Goal: Task Accomplishment & Management: Complete application form

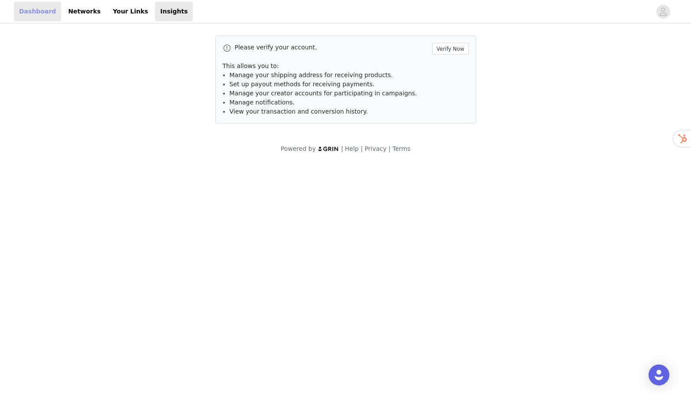
click at [34, 12] on link "Dashboard" at bounding box center [37, 11] width 47 height 19
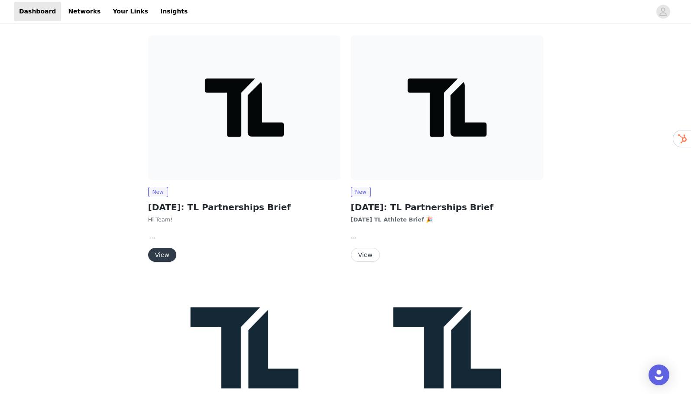
click at [234, 129] on img at bounding box center [244, 108] width 192 height 144
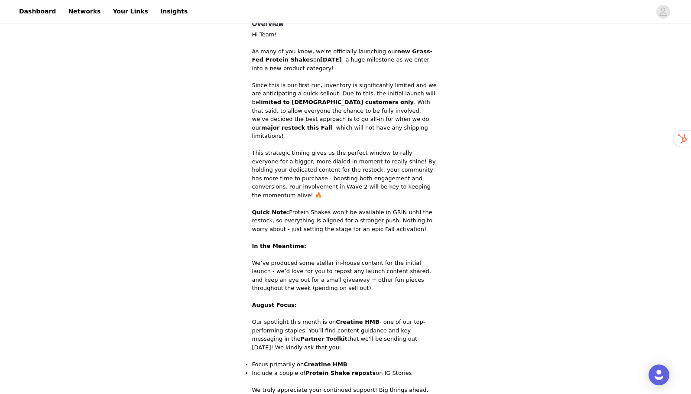
scroll to position [360, 0]
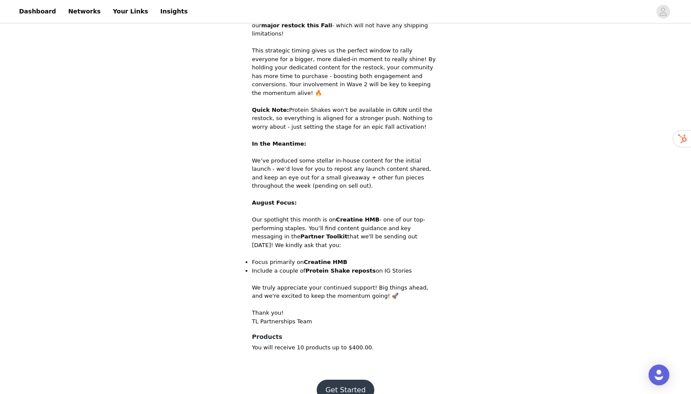
click at [349, 379] on button "Get Started" at bounding box center [346, 389] width 58 height 21
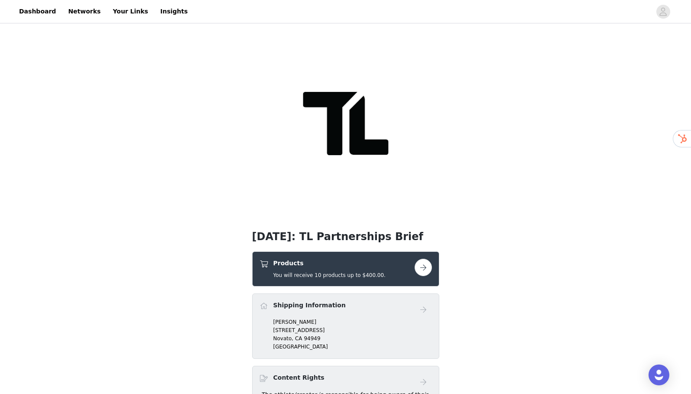
click at [429, 271] on button "button" at bounding box center [422, 267] width 17 height 17
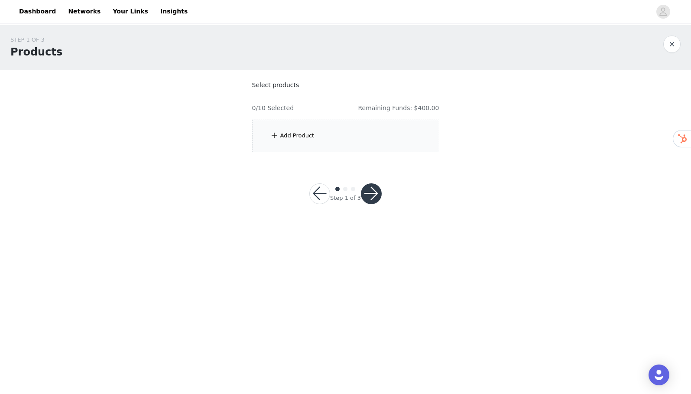
click at [301, 137] on div "Add Product" at bounding box center [297, 135] width 34 height 9
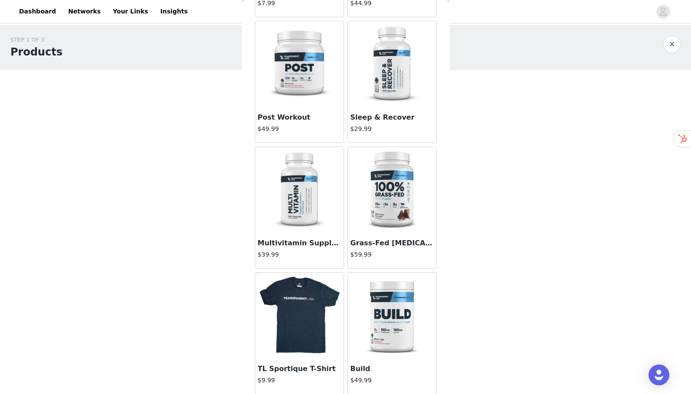
scroll to position [932, 0]
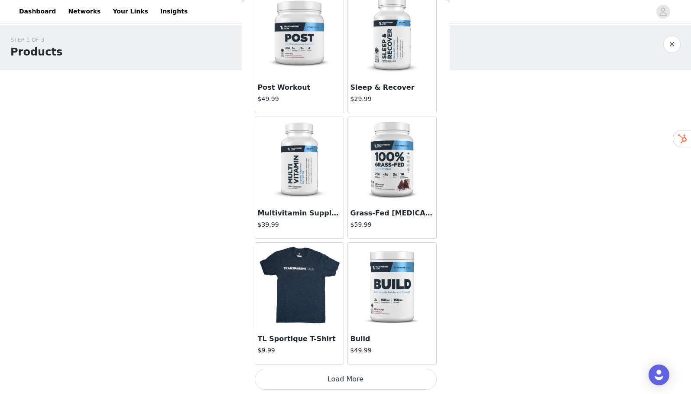
click at [342, 379] on button "Load More" at bounding box center [346, 379] width 182 height 21
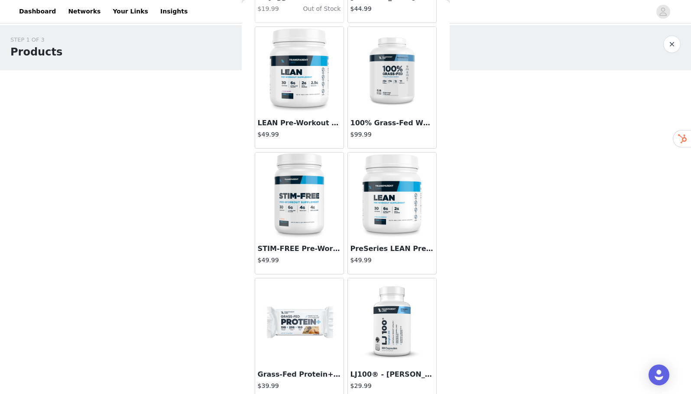
scroll to position [2188, 0]
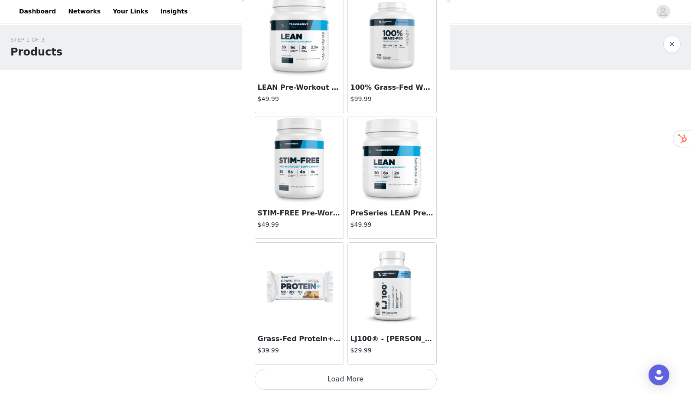
click at [349, 379] on button "Load More" at bounding box center [346, 379] width 182 height 21
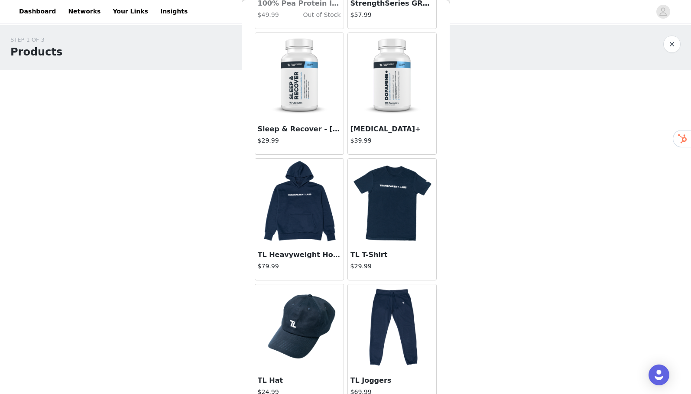
scroll to position [3403, 0]
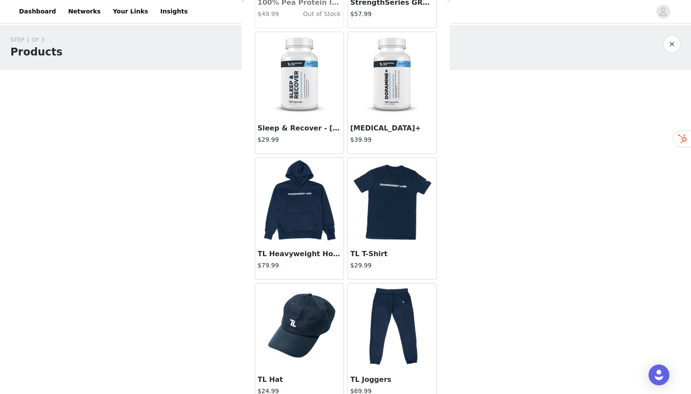
click at [290, 101] on img at bounding box center [299, 75] width 87 height 87
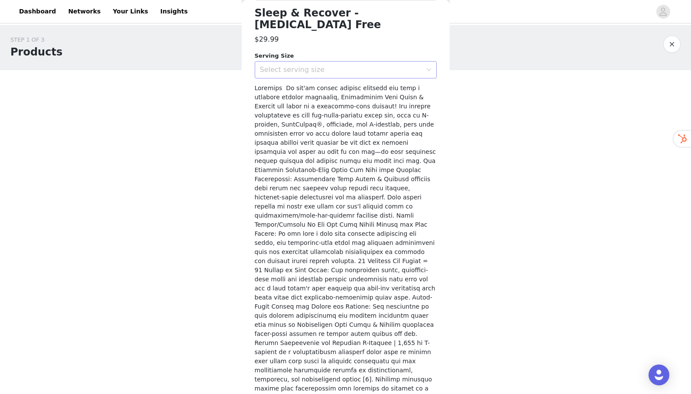
scroll to position [230, 0]
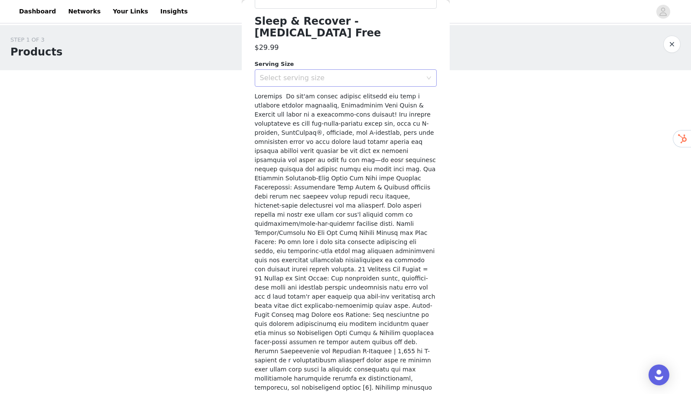
click at [314, 74] on div "Select serving size" at bounding box center [341, 78] width 162 height 9
click at [305, 84] on li "30 Servings" at bounding box center [346, 85] width 182 height 14
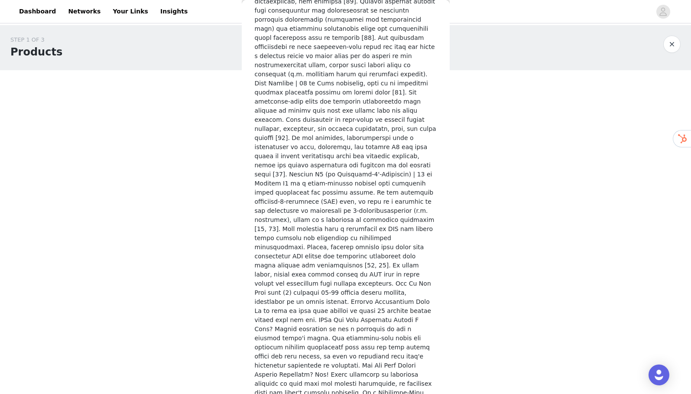
scroll to position [1052, 0]
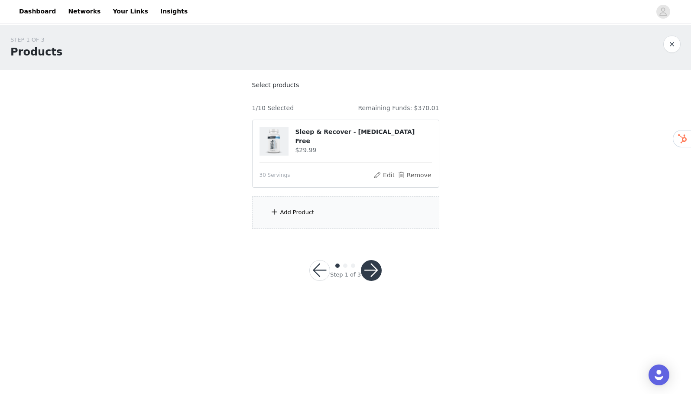
click at [305, 212] on div "Add Product" at bounding box center [297, 212] width 34 height 9
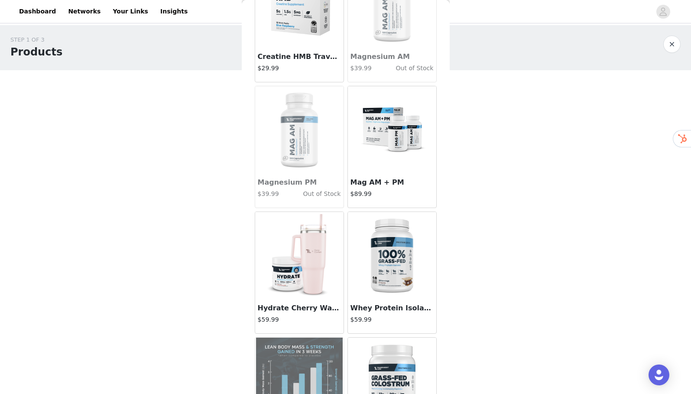
scroll to position [4699, 0]
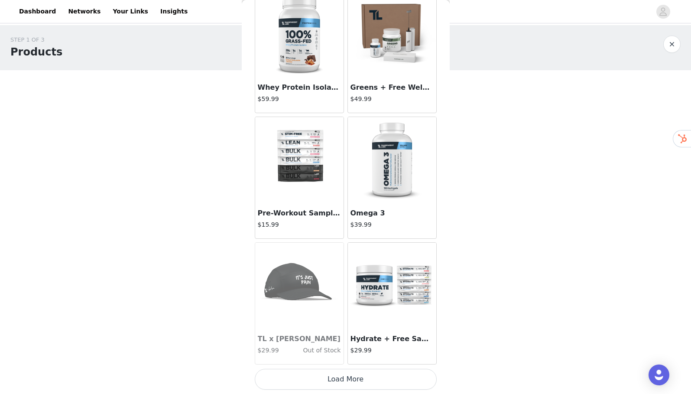
click at [348, 379] on button "Load More" at bounding box center [346, 379] width 182 height 21
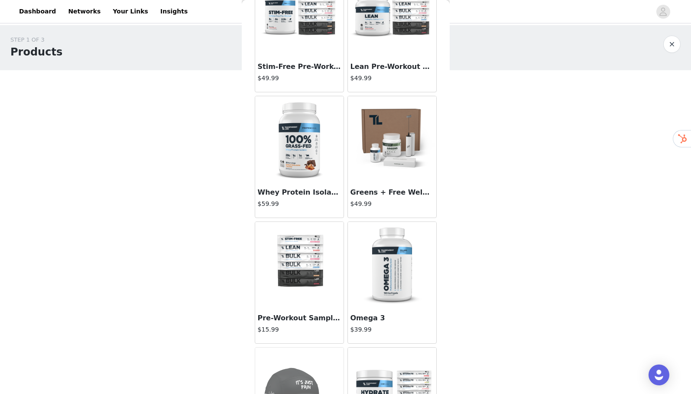
scroll to position [4592, 0]
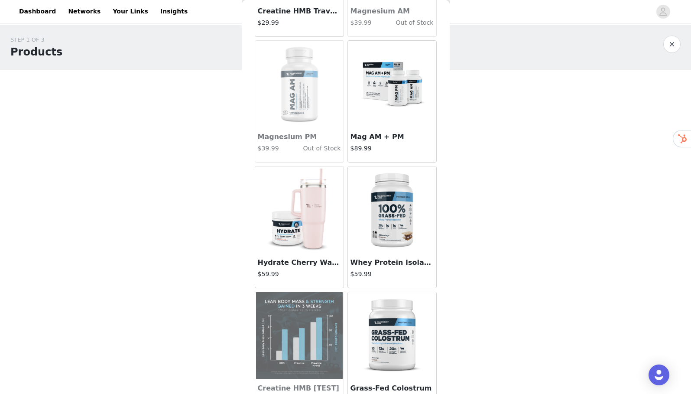
click at [390, 88] on img at bounding box center [392, 84] width 87 height 87
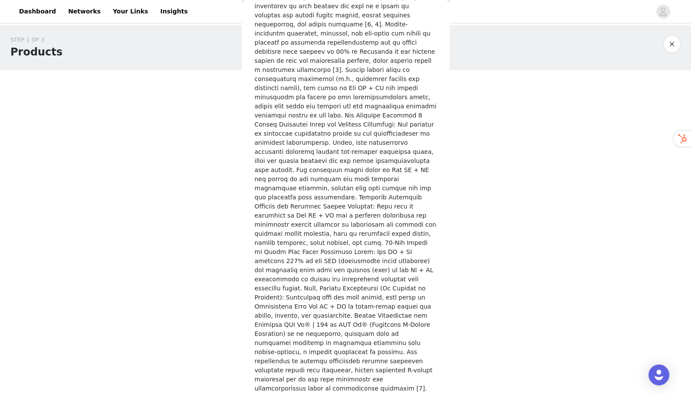
scroll to position [0, 0]
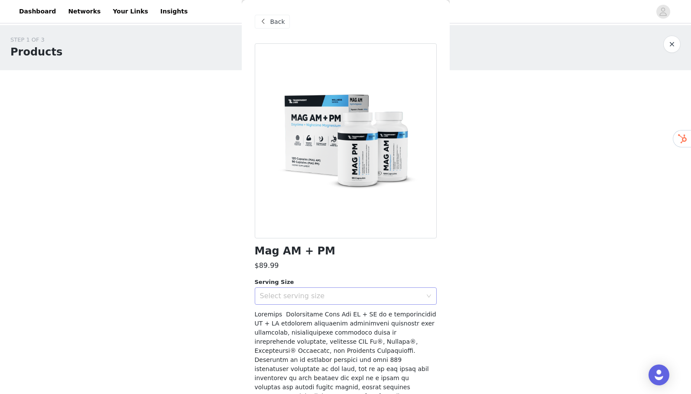
click at [299, 295] on div "Select serving size" at bounding box center [341, 295] width 162 height 9
click at [288, 311] on li "30 Servings" at bounding box center [346, 315] width 182 height 14
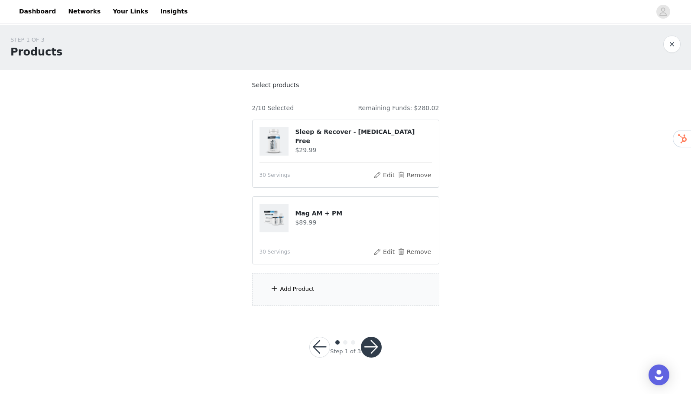
click at [320, 288] on div "Add Product" at bounding box center [345, 289] width 187 height 32
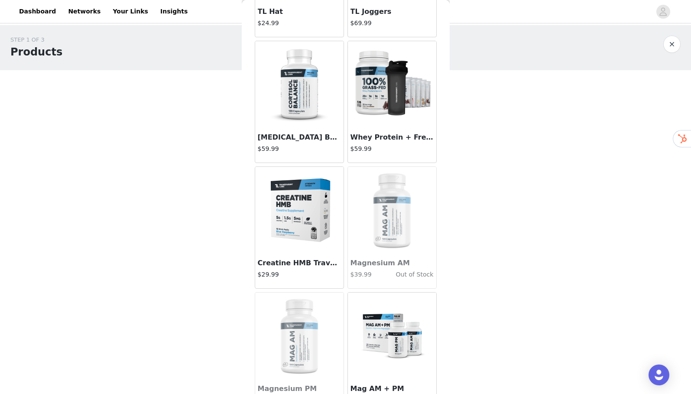
scroll to position [3764, 0]
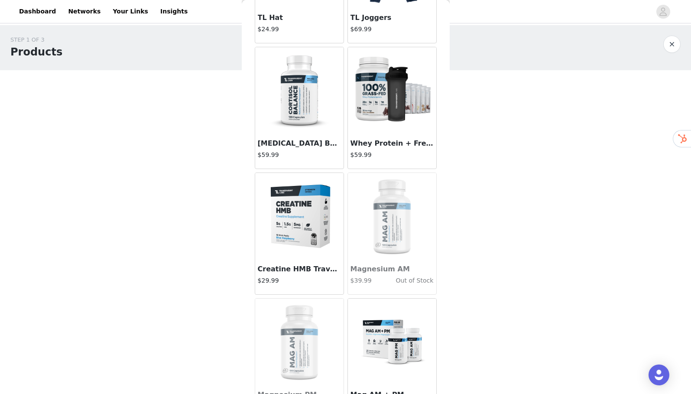
click at [298, 108] on img at bounding box center [299, 90] width 87 height 87
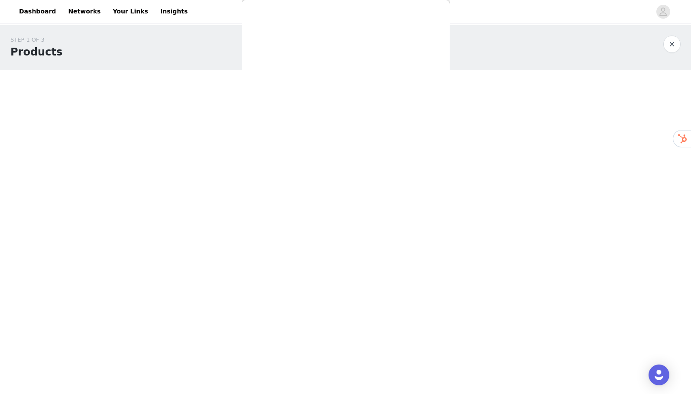
scroll to position [0, 0]
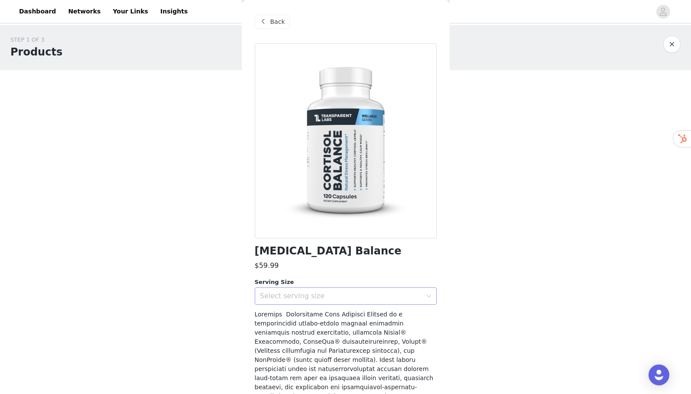
click at [294, 296] on div "Select serving size" at bounding box center [341, 295] width 162 height 9
click at [288, 315] on li "60 Servings" at bounding box center [346, 315] width 182 height 14
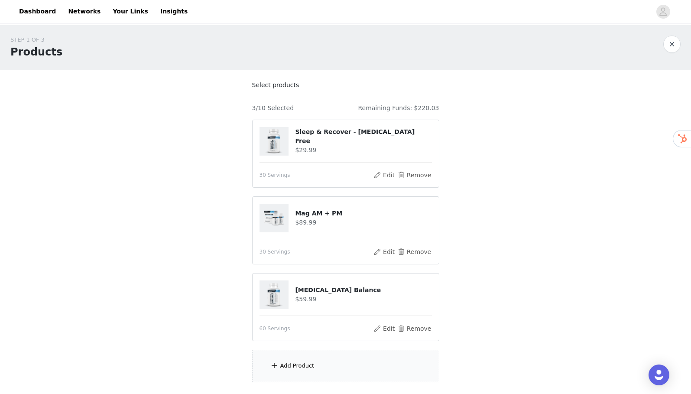
click at [298, 366] on div "Add Product" at bounding box center [297, 365] width 34 height 9
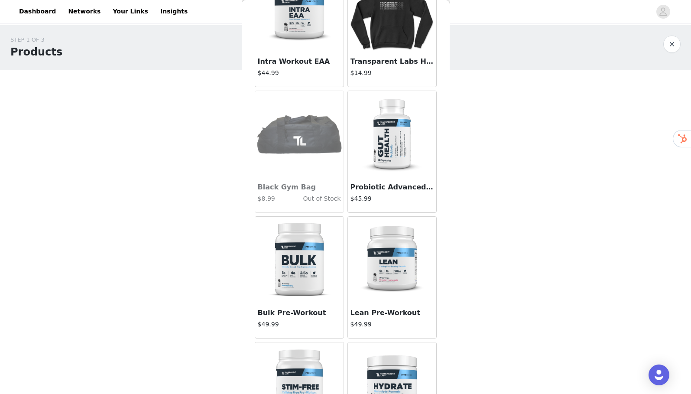
scroll to position [1333, 0]
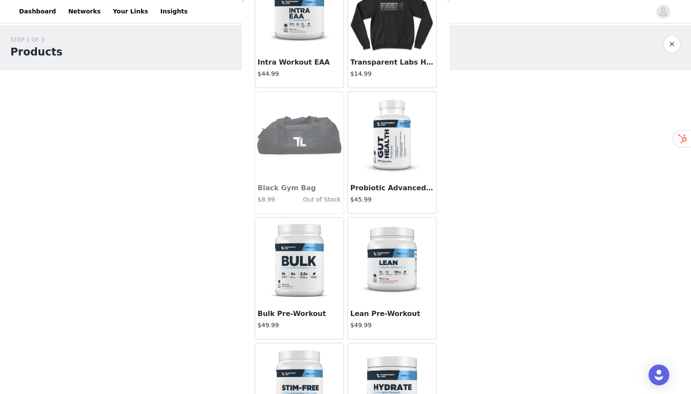
click at [388, 149] on img at bounding box center [392, 135] width 87 height 87
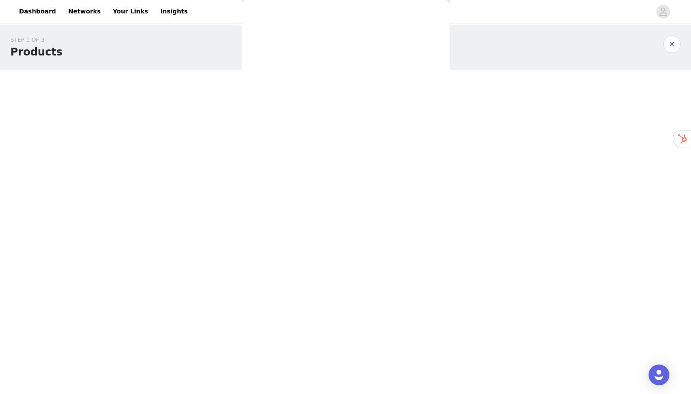
scroll to position [0, 0]
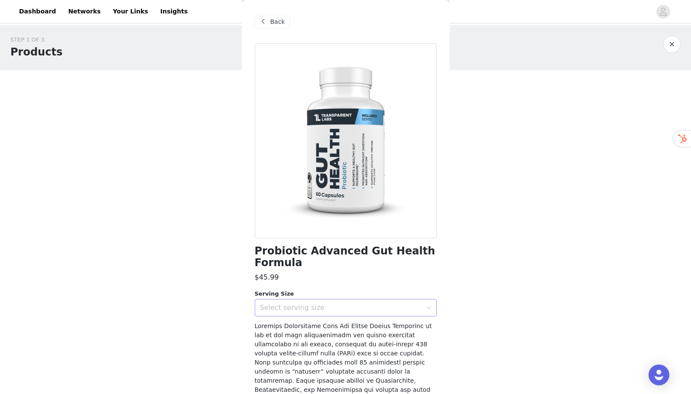
click at [291, 304] on div "Select serving size" at bounding box center [341, 307] width 162 height 9
click at [290, 326] on li "30 Servings" at bounding box center [346, 327] width 182 height 14
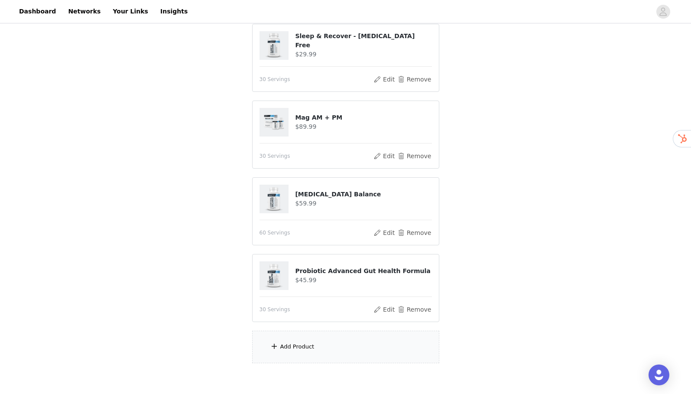
scroll to position [104, 0]
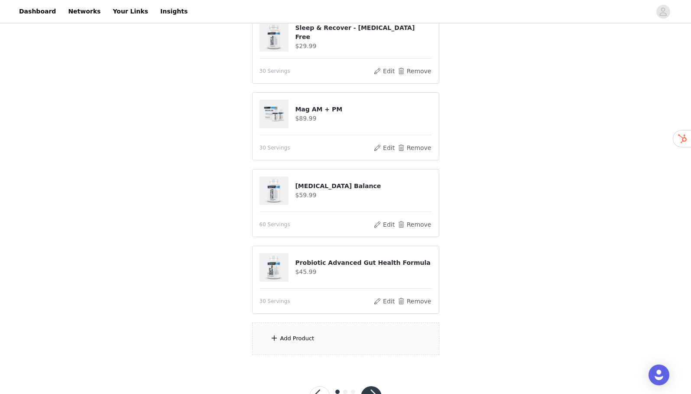
click at [311, 335] on div "Add Product" at bounding box center [297, 338] width 34 height 9
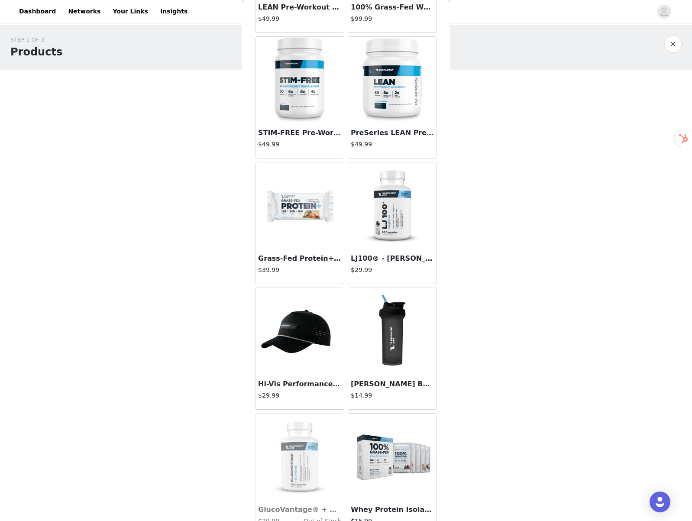
scroll to position [2263, 0]
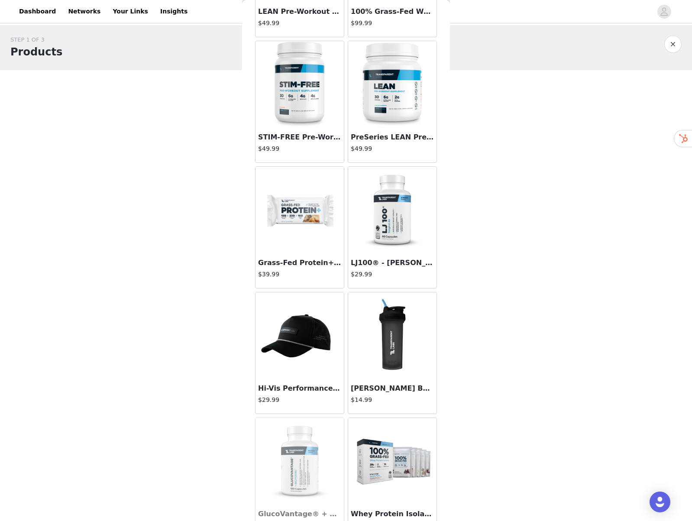
click at [307, 217] on img at bounding box center [299, 210] width 87 height 87
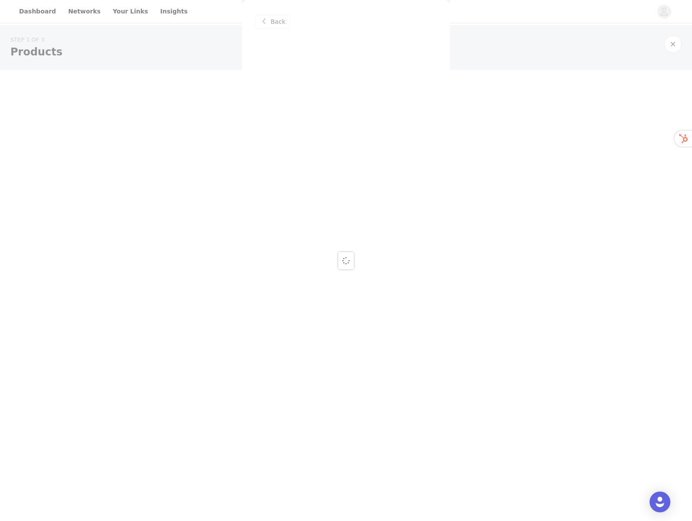
scroll to position [0, 0]
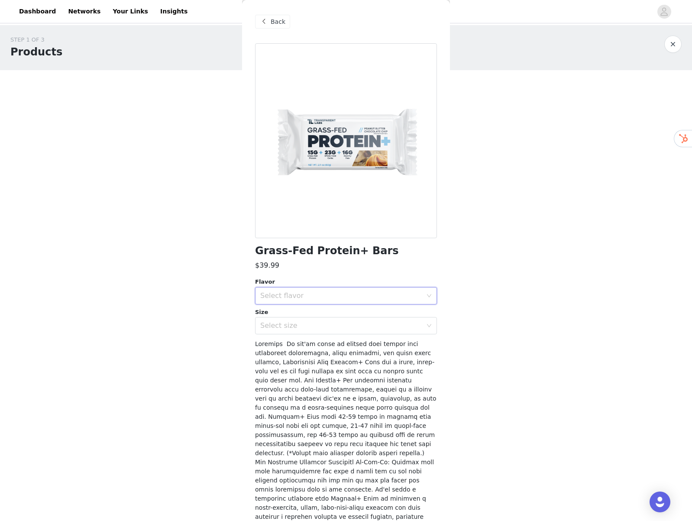
click at [303, 300] on div "Select flavor" at bounding box center [343, 296] width 166 height 16
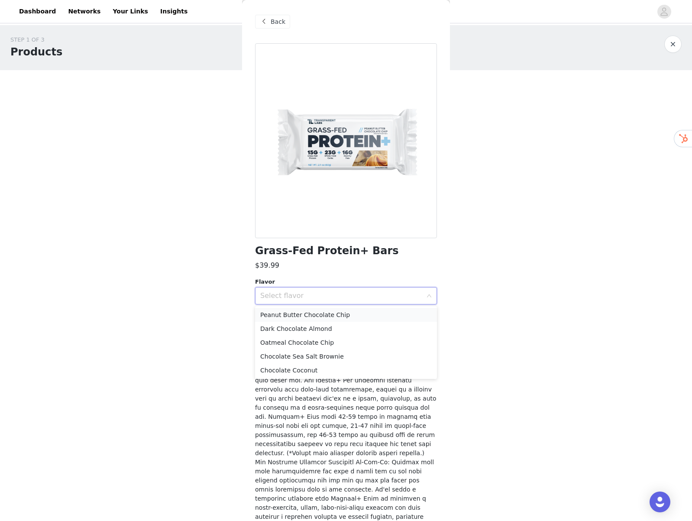
click at [301, 313] on li "Peanut Butter Chocolate Chip" at bounding box center [346, 315] width 182 height 14
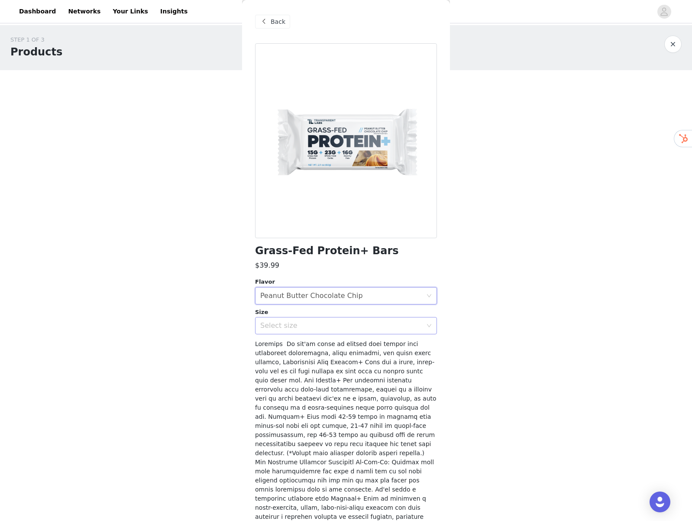
click at [297, 324] on div "Select size" at bounding box center [341, 325] width 162 height 9
click at [289, 345] on li "12 Bars" at bounding box center [346, 345] width 182 height 14
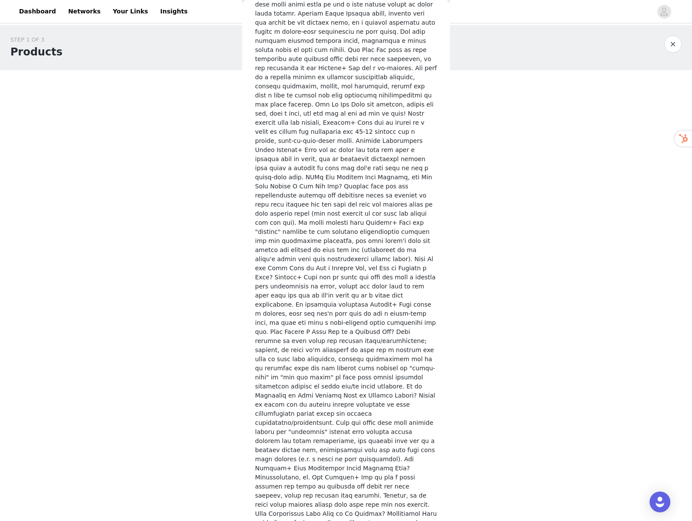
scroll to position [1188, 0]
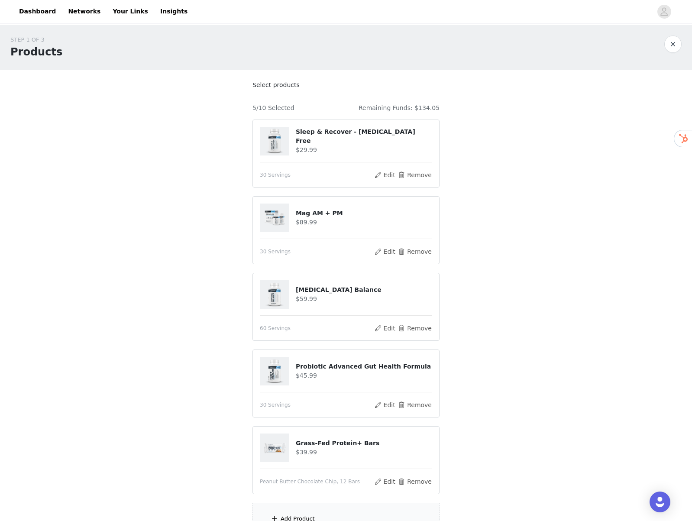
scroll to position [87, 0]
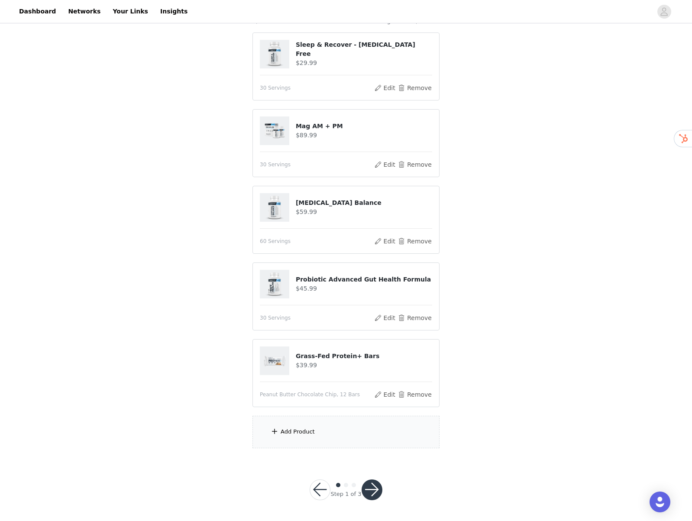
click at [329, 393] on div "Add Product" at bounding box center [345, 432] width 187 height 32
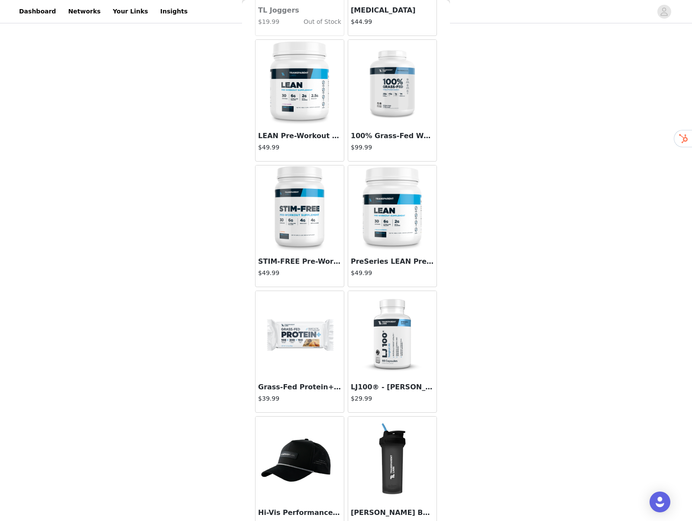
scroll to position [2142, 0]
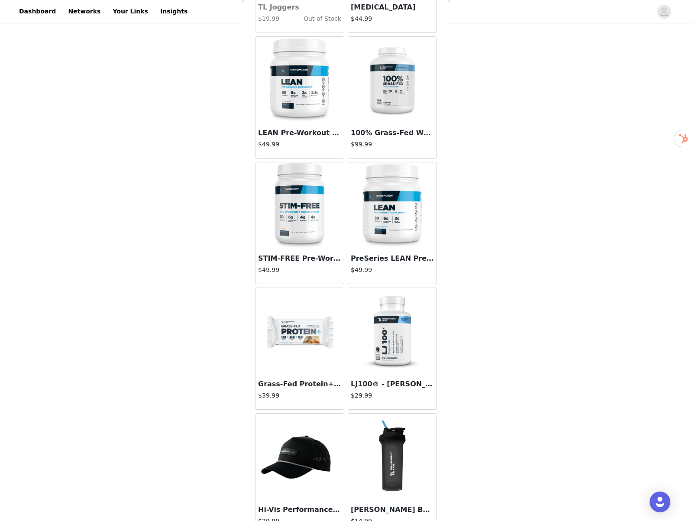
click at [294, 333] on img at bounding box center [299, 331] width 87 height 87
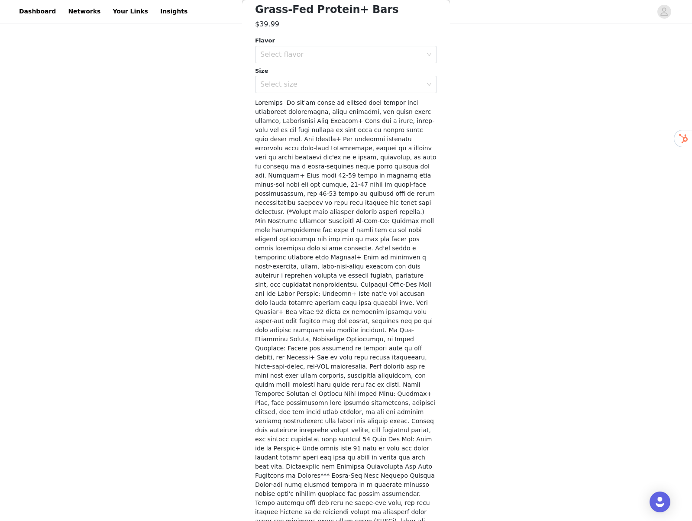
scroll to position [0, 0]
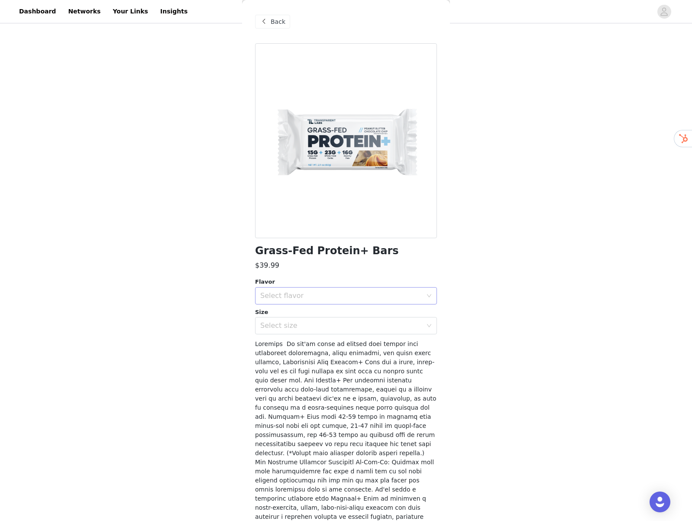
click at [290, 297] on div "Select flavor" at bounding box center [341, 295] width 162 height 9
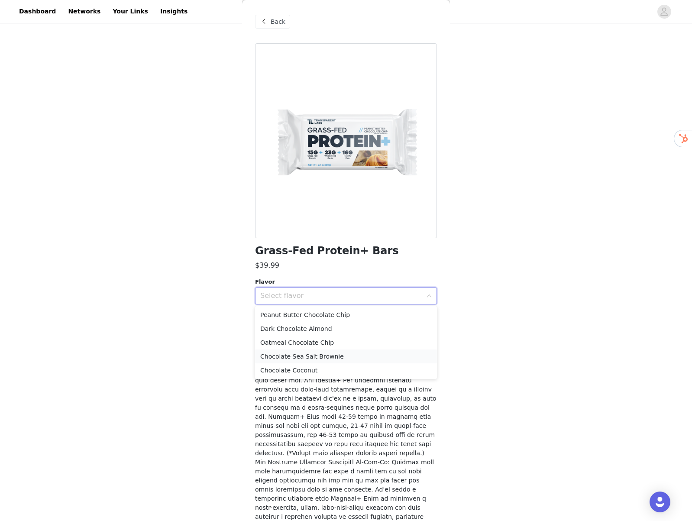
click at [287, 358] on li "Chocolate Sea Salt Brownie" at bounding box center [346, 357] width 182 height 14
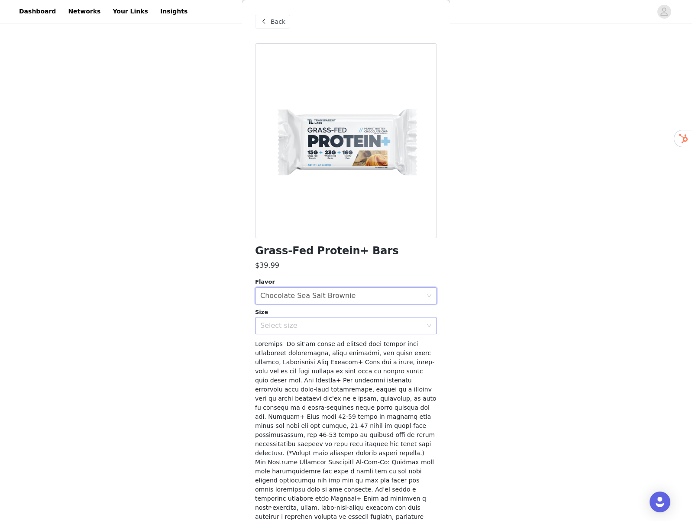
click at [291, 323] on div "Select size" at bounding box center [341, 325] width 162 height 9
click at [286, 346] on li "12 Bars" at bounding box center [346, 345] width 182 height 14
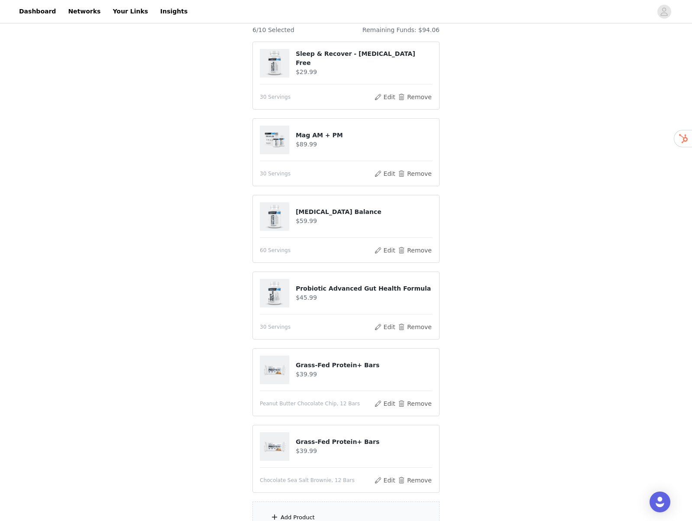
scroll to position [164, 0]
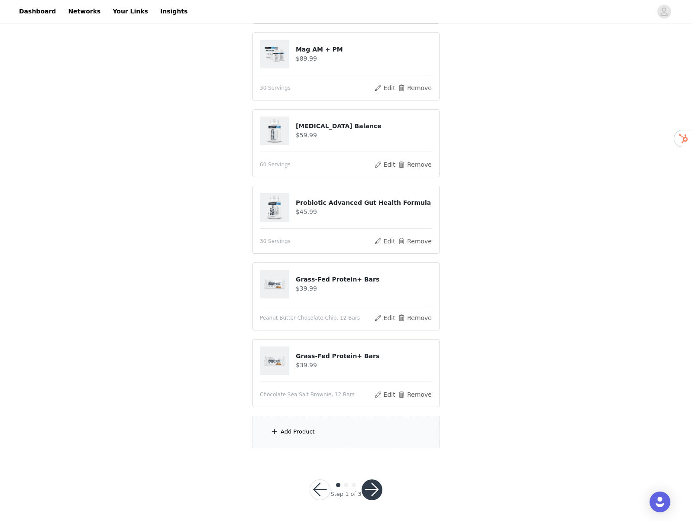
click at [306, 393] on div "Add Product" at bounding box center [298, 431] width 34 height 9
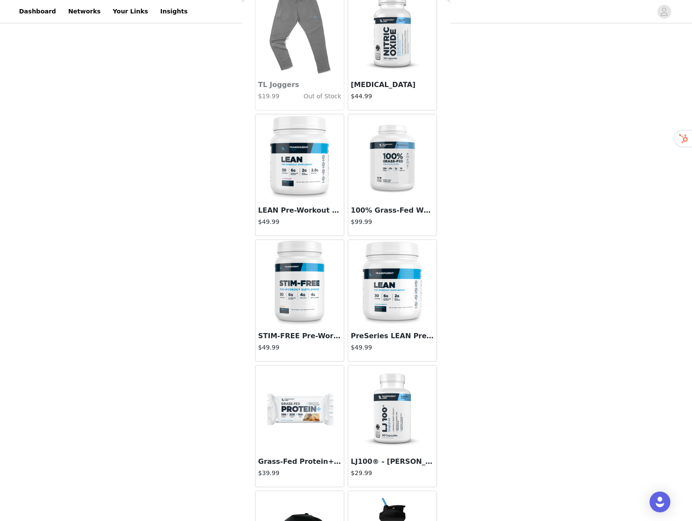
scroll to position [2287, 0]
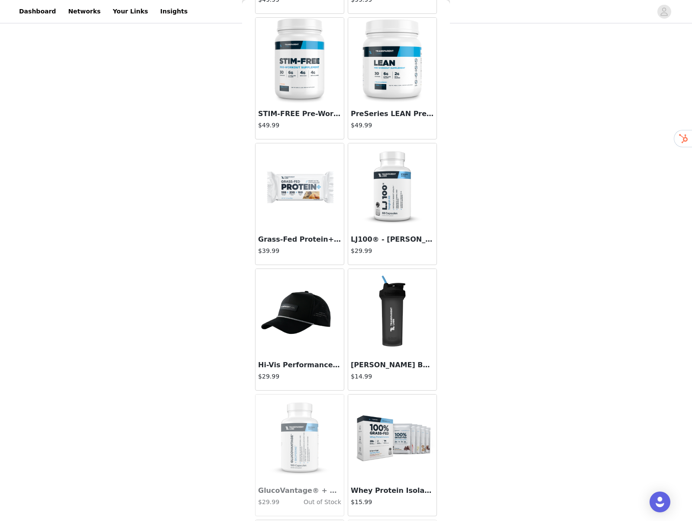
click at [292, 191] on img at bounding box center [299, 186] width 87 height 87
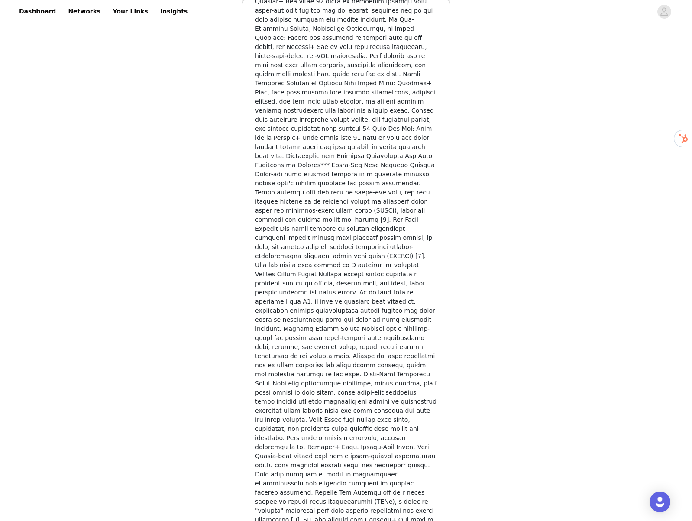
scroll to position [157, 0]
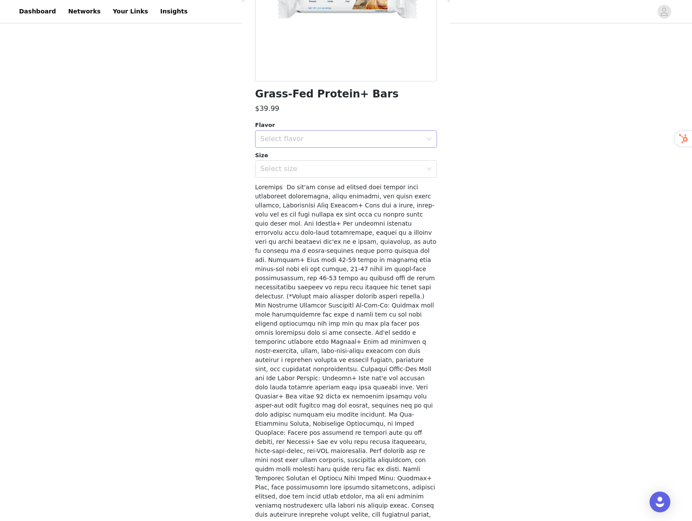
click at [346, 139] on div "Select flavor" at bounding box center [341, 139] width 162 height 9
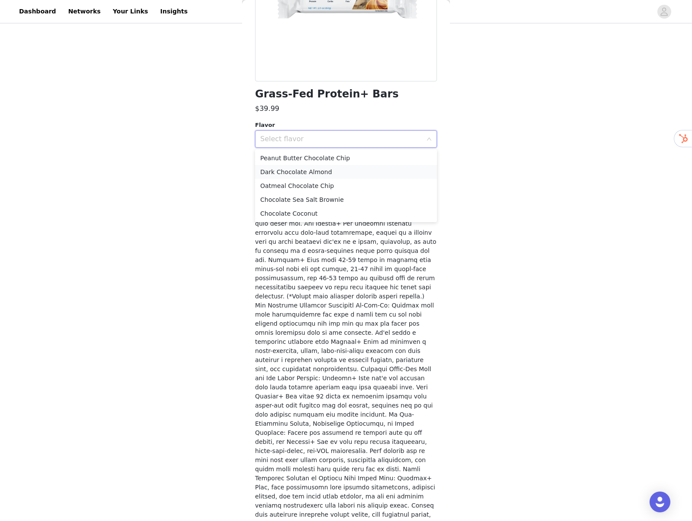
click at [316, 173] on li "Dark Chocolate Almond" at bounding box center [346, 172] width 182 height 14
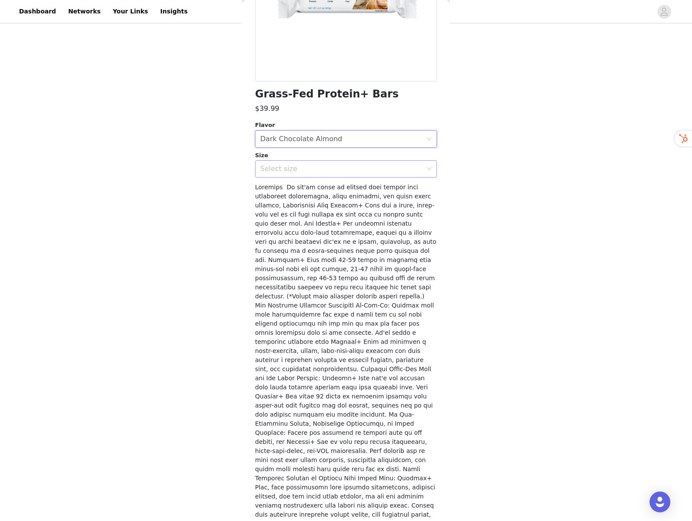
click at [304, 163] on div "Select size" at bounding box center [343, 169] width 166 height 16
click at [298, 188] on li "12 Bars" at bounding box center [346, 188] width 182 height 14
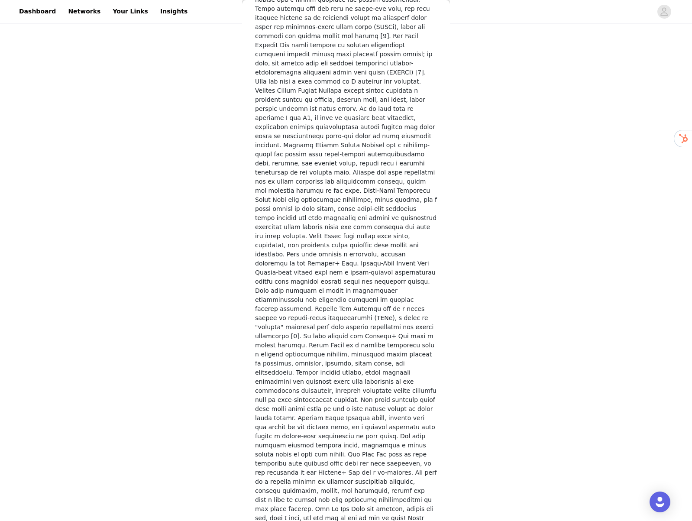
scroll to position [1188, 0]
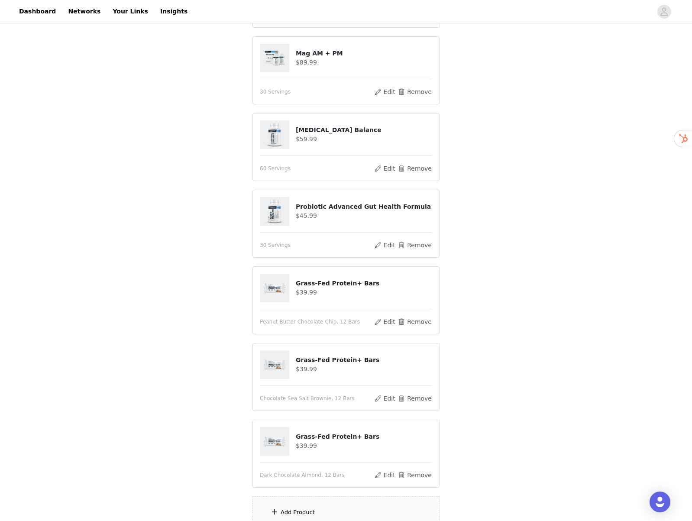
scroll to position [240, 0]
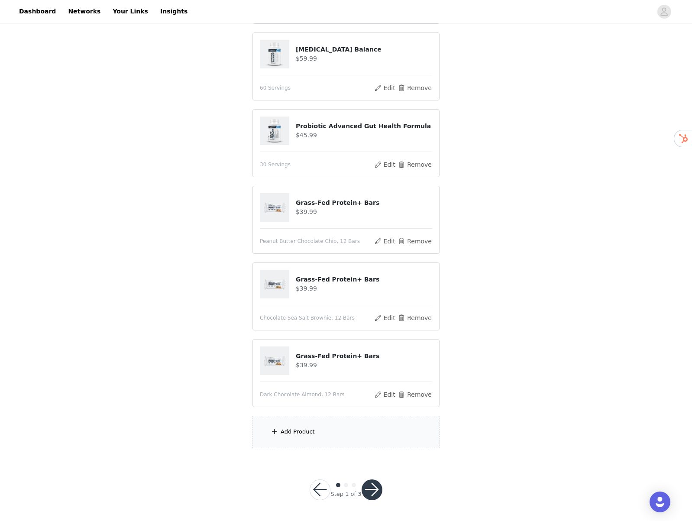
click at [314, 393] on div "Add Product" at bounding box center [345, 432] width 187 height 32
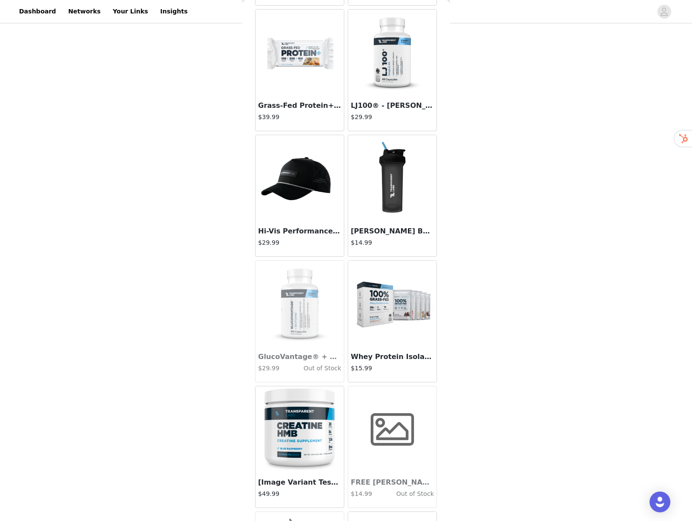
scroll to position [2287, 0]
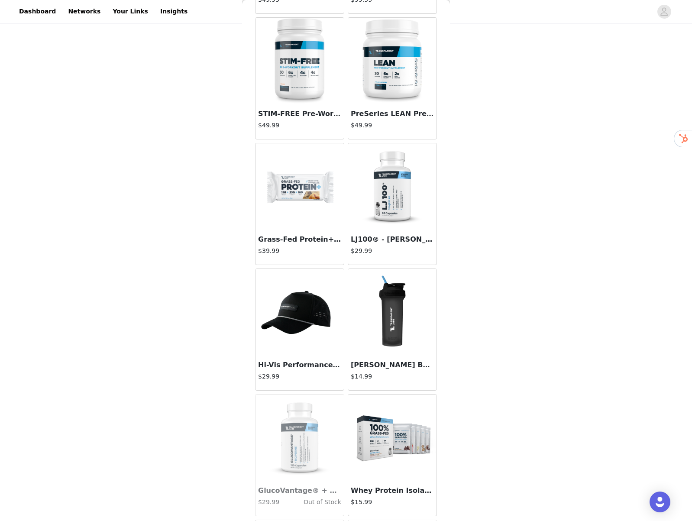
click at [310, 185] on img at bounding box center [299, 186] width 87 height 87
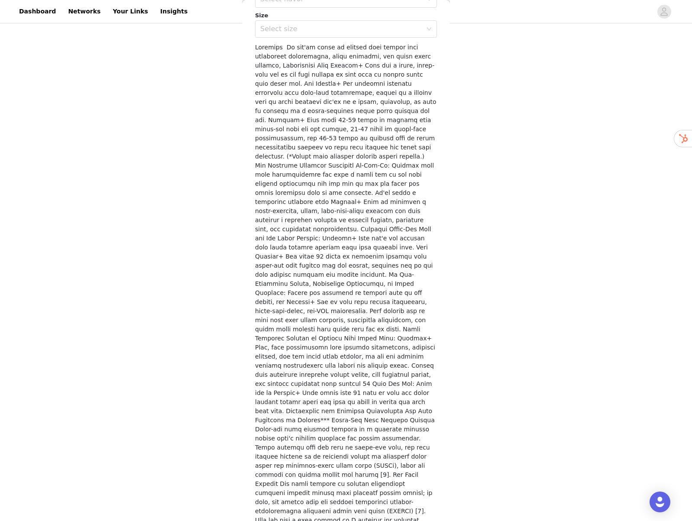
scroll to position [0, 0]
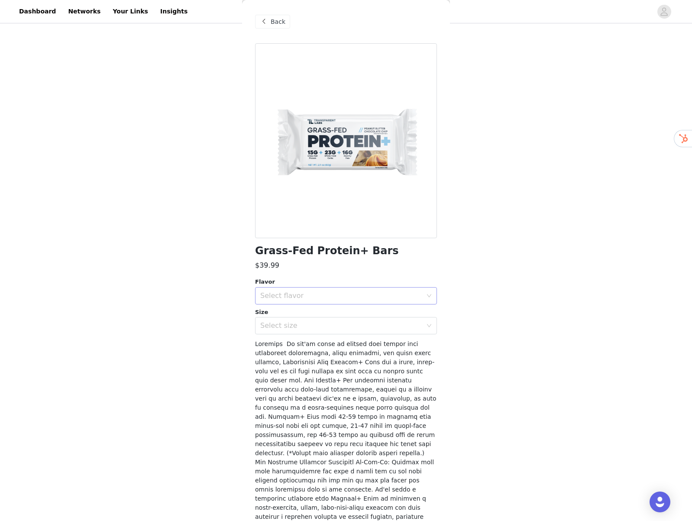
click at [306, 299] on div "Select flavor" at bounding box center [341, 295] width 162 height 9
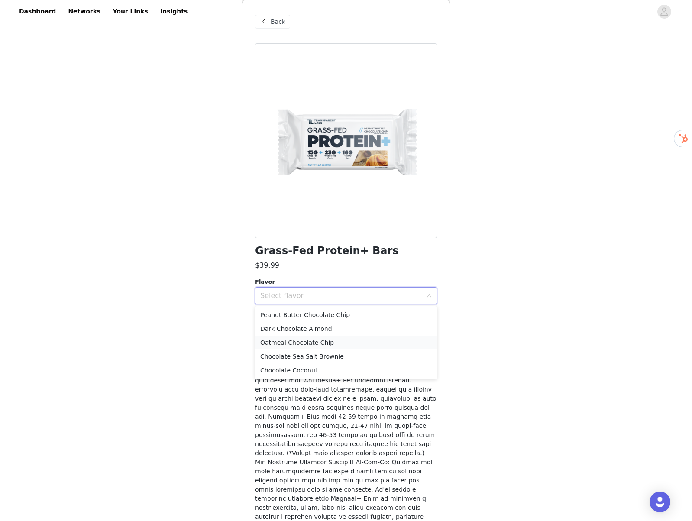
click at [294, 340] on li "Oatmeal Chocolate Chip" at bounding box center [346, 343] width 182 height 14
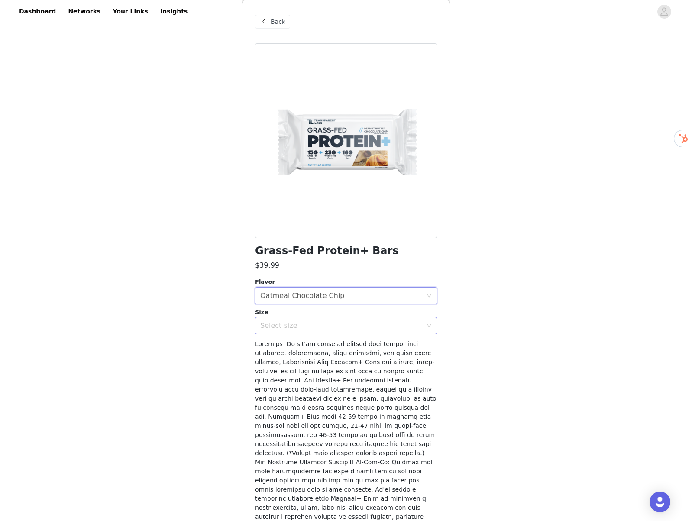
click at [289, 330] on div "Select size" at bounding box center [341, 325] width 162 height 9
click at [285, 346] on li "12 Bars" at bounding box center [346, 345] width 182 height 14
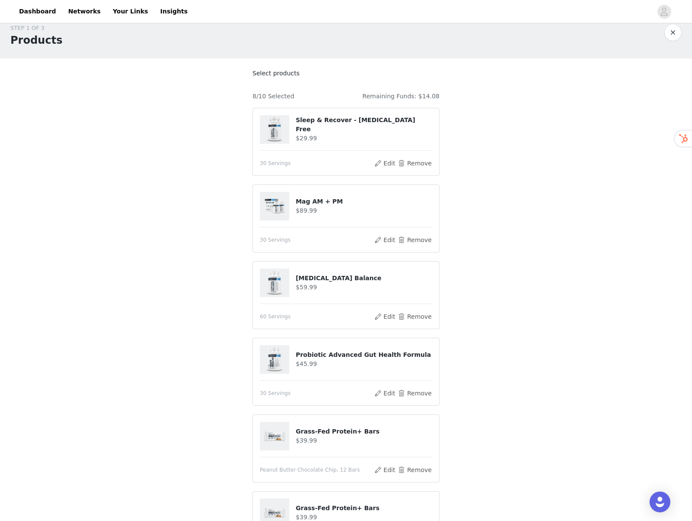
scroll to position [317, 0]
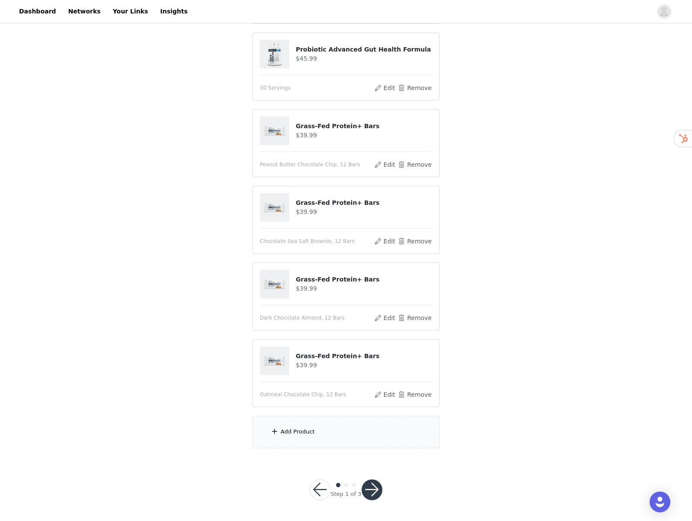
click at [301, 393] on div "Add Product" at bounding box center [345, 432] width 187 height 32
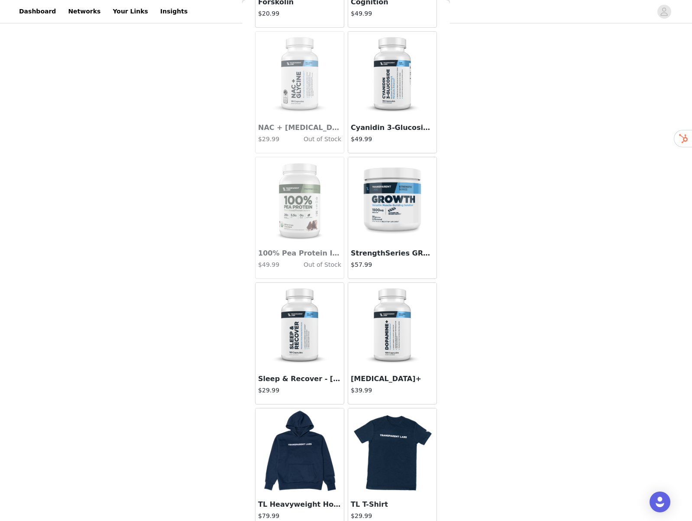
scroll to position [3338, 0]
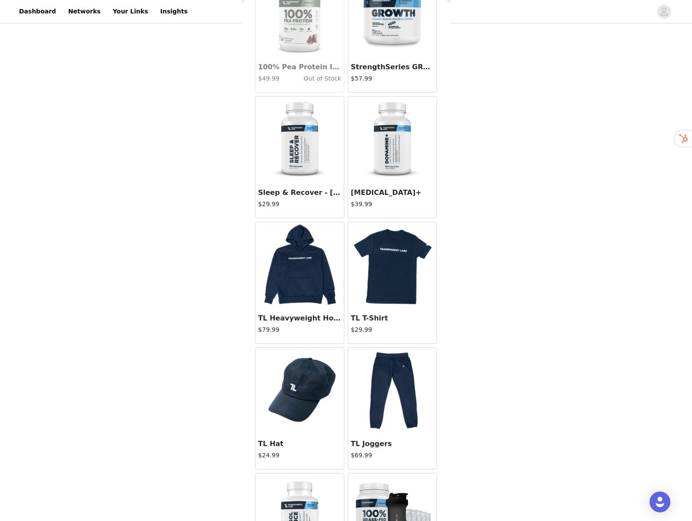
click at [395, 275] on img at bounding box center [392, 265] width 87 height 87
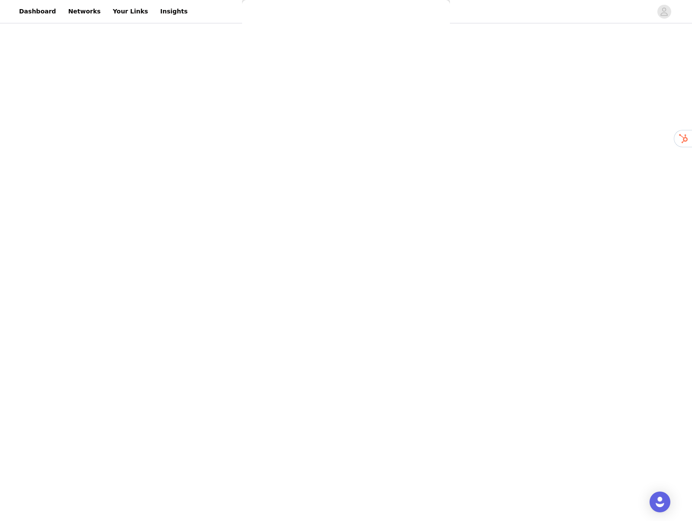
scroll to position [0, 0]
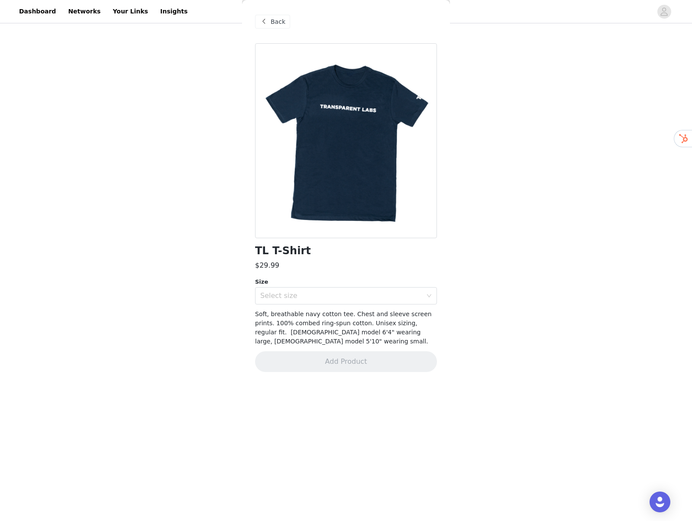
click at [273, 21] on span "Back" at bounding box center [278, 21] width 15 height 9
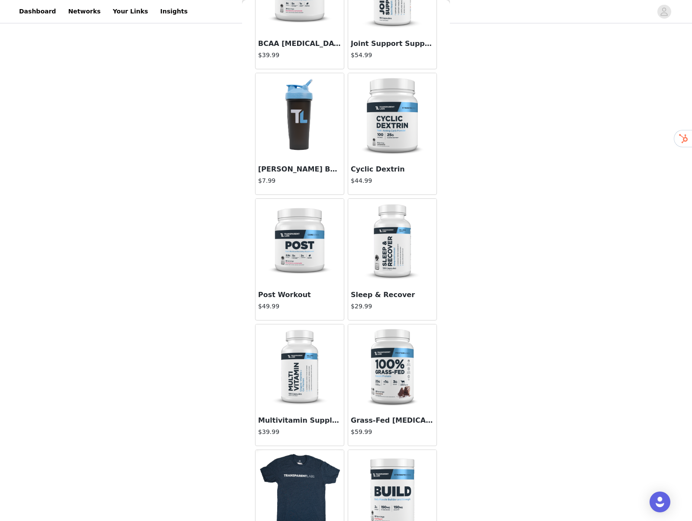
scroll to position [877, 0]
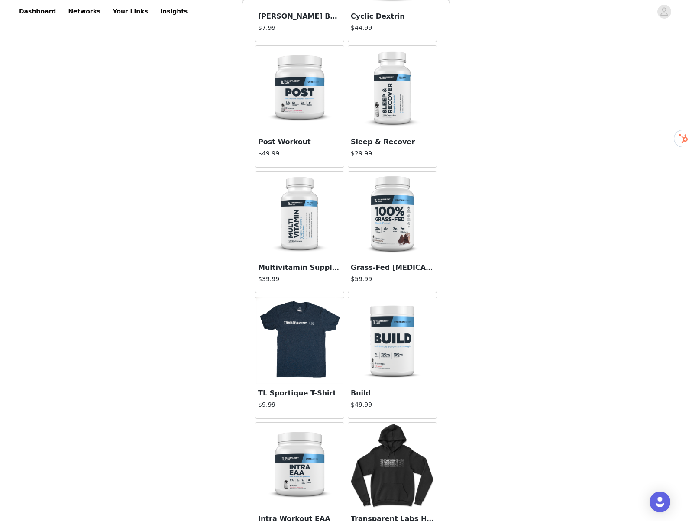
click at [292, 362] on img at bounding box center [299, 340] width 87 height 87
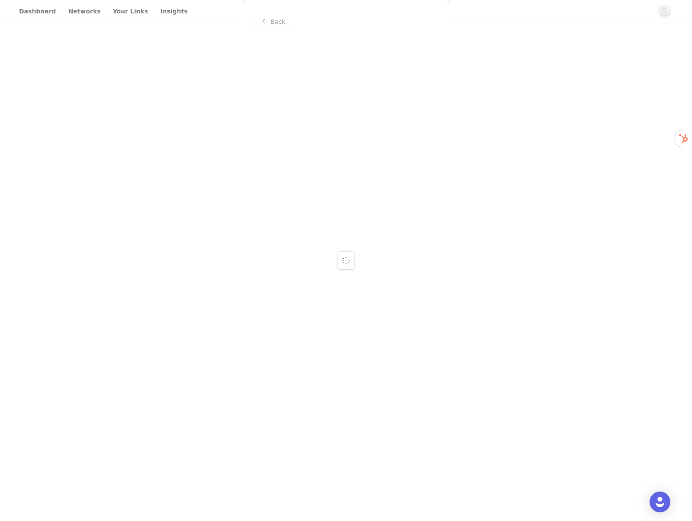
scroll to position [0, 0]
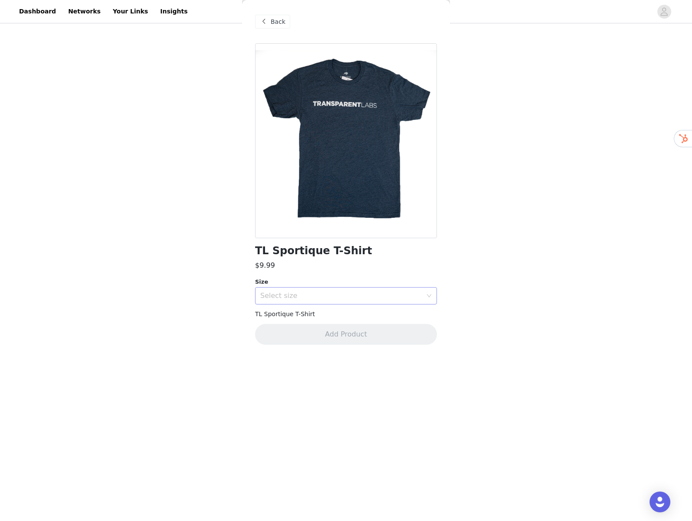
click at [338, 296] on div "Select size" at bounding box center [341, 295] width 162 height 9
click at [279, 343] on li "L" at bounding box center [346, 343] width 182 height 14
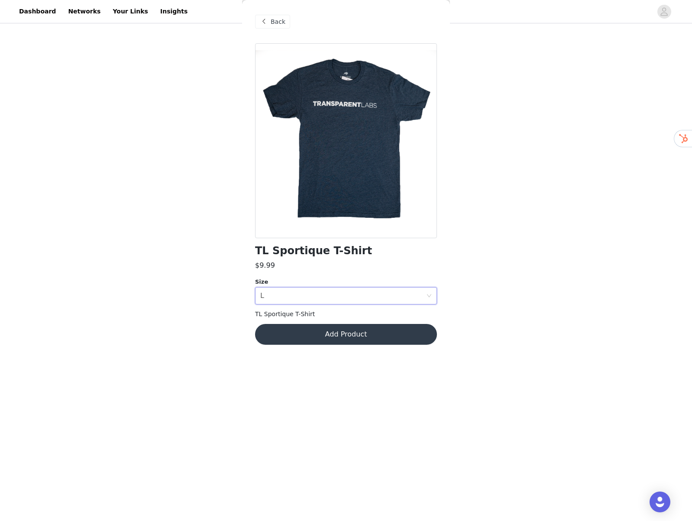
click at [308, 334] on button "Add Product" at bounding box center [346, 334] width 182 height 21
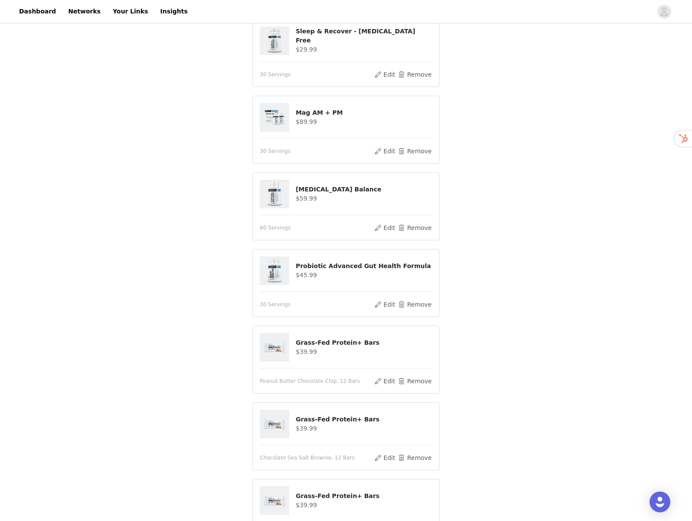
scroll to position [394, 0]
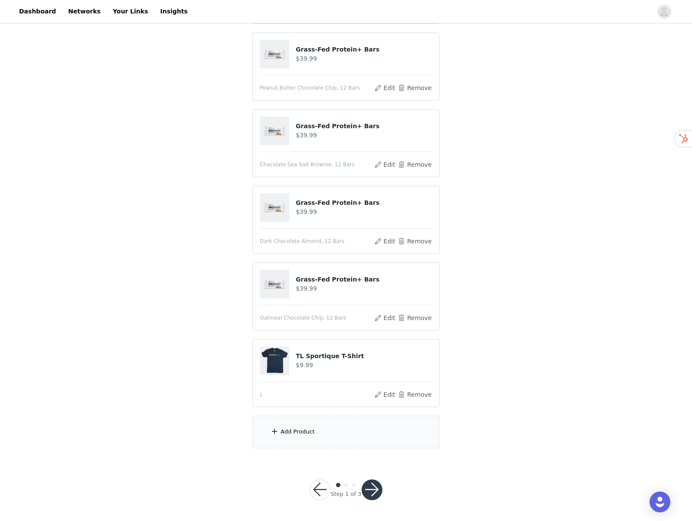
click at [373, 393] on button "button" at bounding box center [372, 489] width 21 height 21
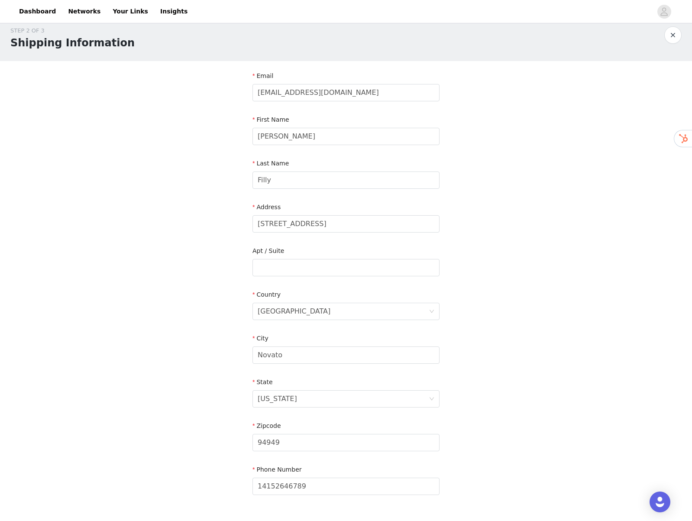
scroll to position [70, 0]
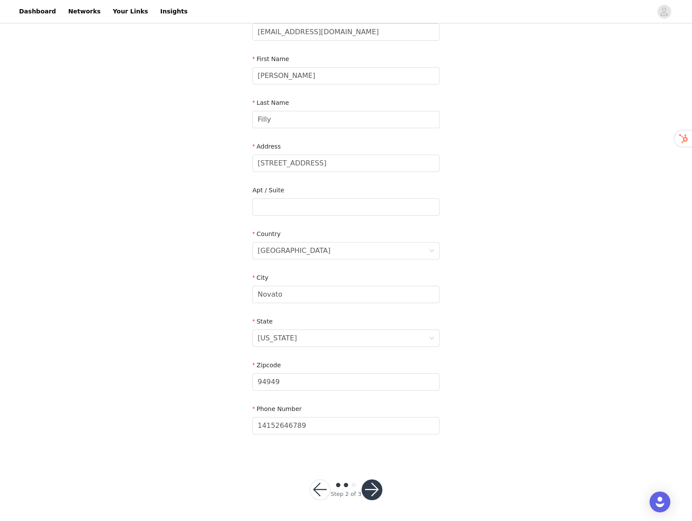
click at [372, 393] on button "button" at bounding box center [372, 489] width 21 height 21
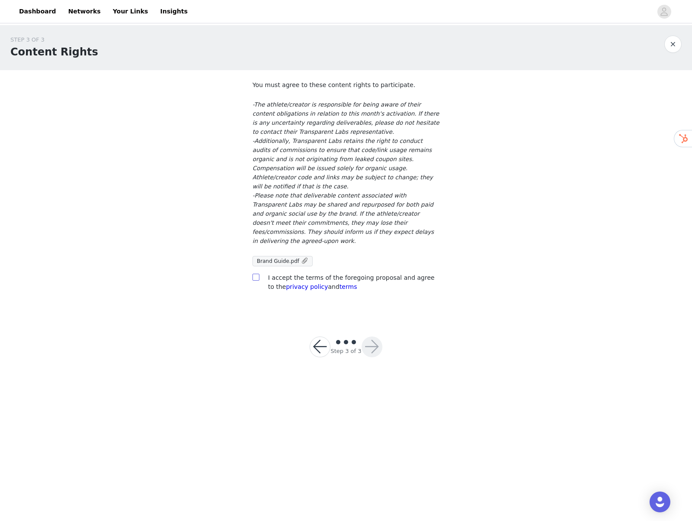
click at [253, 274] on input "checkbox" at bounding box center [255, 277] width 6 height 6
checkbox input "true"
click at [367, 337] on button "button" at bounding box center [372, 347] width 21 height 21
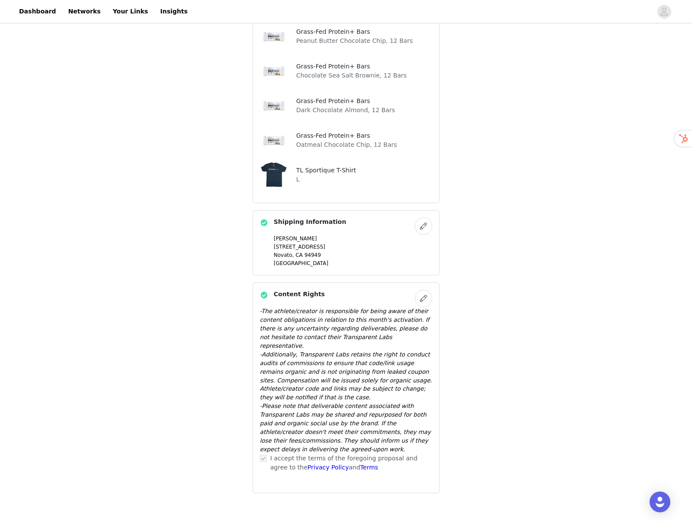
scroll to position [433, 0]
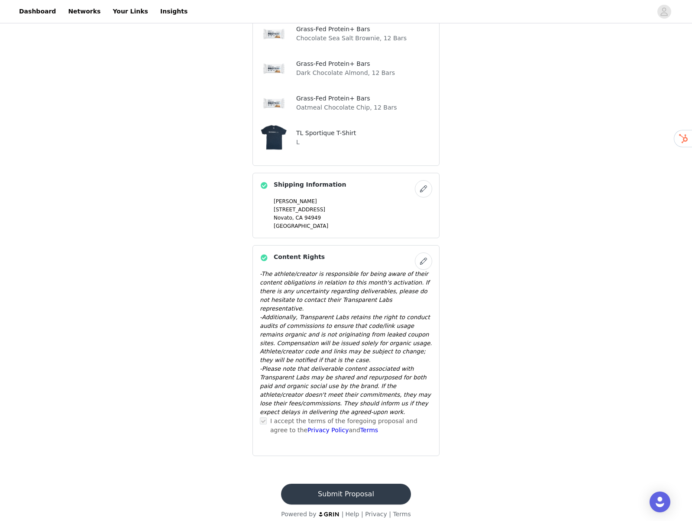
click at [327, 393] on button "Submit Proposal" at bounding box center [345, 494] width 129 height 21
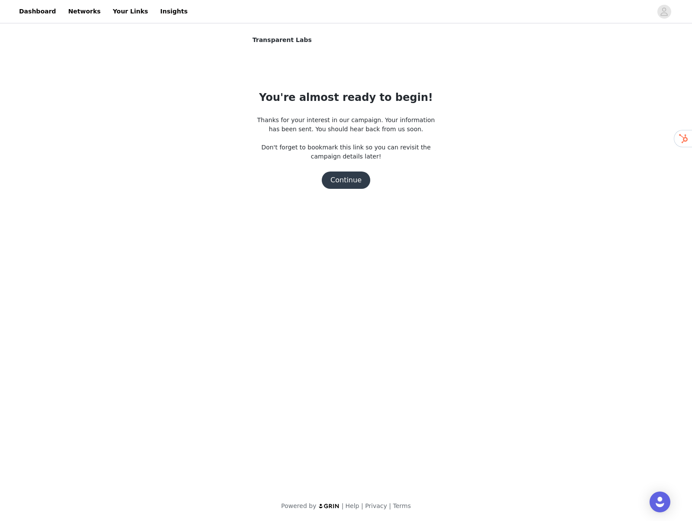
scroll to position [0, 0]
